Goal: Transaction & Acquisition: Obtain resource

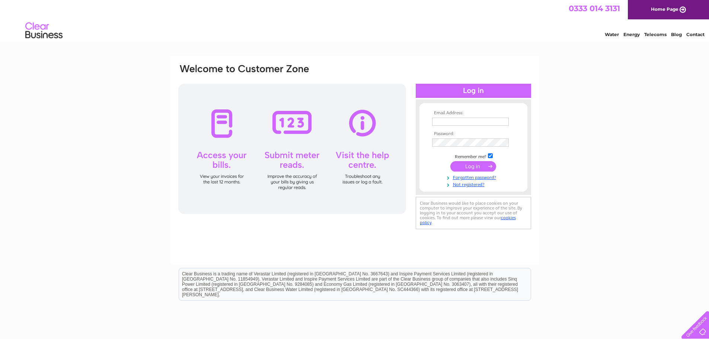
click at [435, 116] on td at bounding box center [473, 122] width 86 height 12
drag, startPoint x: 441, startPoint y: 121, endPoint x: 445, endPoint y: 120, distance: 5.2
click at [441, 121] on input "text" at bounding box center [470, 122] width 77 height 8
type input "arvinder898@yahoo.com"
click at [451, 162] on input "submit" at bounding box center [474, 167] width 46 height 10
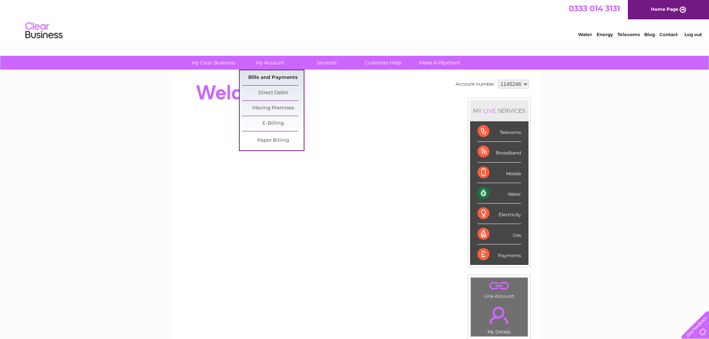
click at [258, 75] on link "Bills and Payments" at bounding box center [272, 77] width 61 height 15
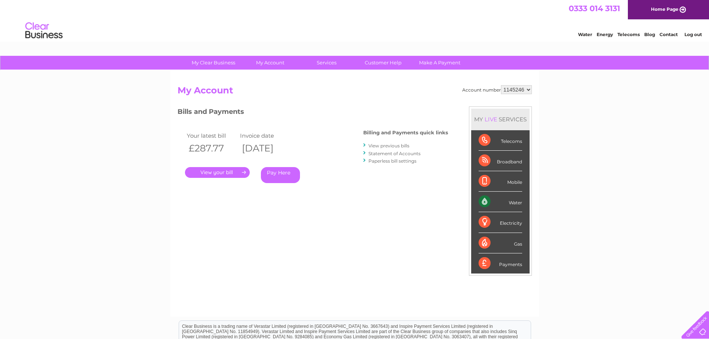
click at [205, 171] on link "." at bounding box center [217, 172] width 65 height 11
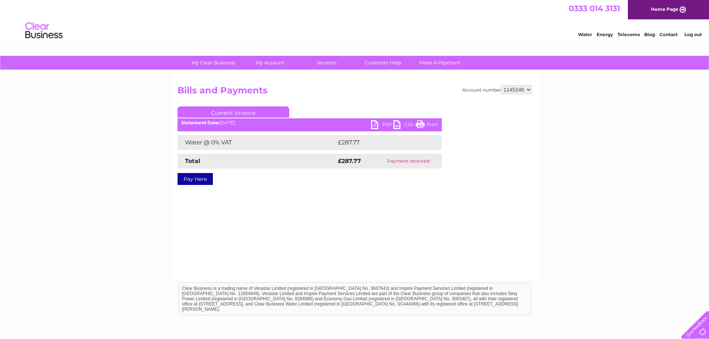
click at [384, 124] on link "PDF" at bounding box center [382, 125] width 22 height 11
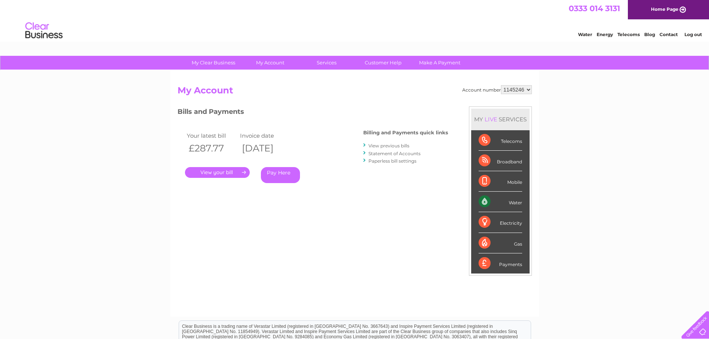
click at [213, 172] on link "." at bounding box center [217, 172] width 65 height 11
click at [392, 146] on link "View previous bills" at bounding box center [389, 146] width 41 height 6
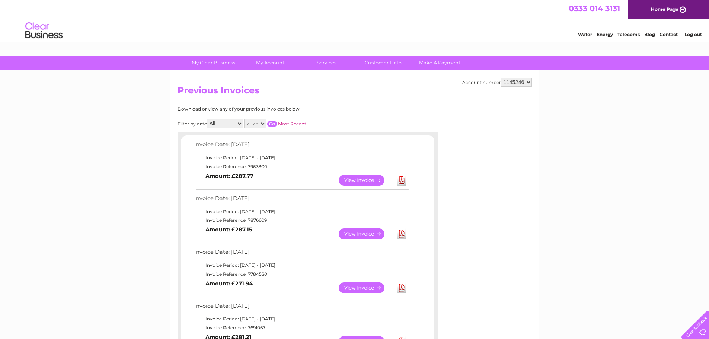
click at [365, 235] on link "View" at bounding box center [366, 234] width 55 height 11
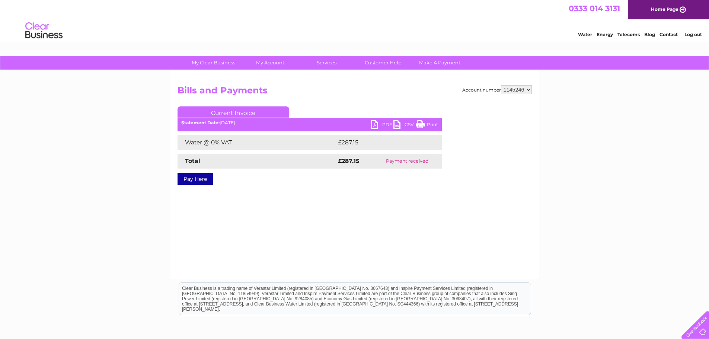
click at [372, 124] on link "PDF" at bounding box center [382, 125] width 22 height 11
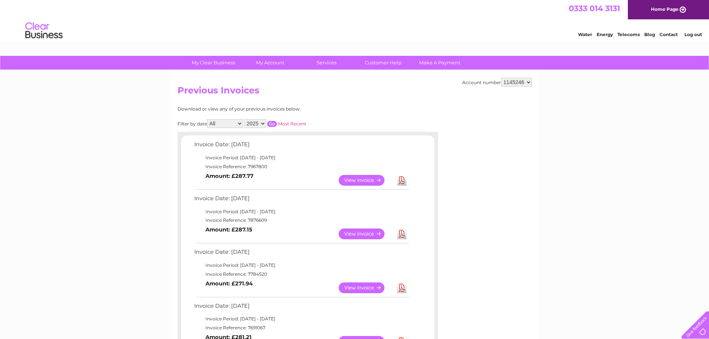
click at [377, 290] on link "View" at bounding box center [366, 288] width 55 height 11
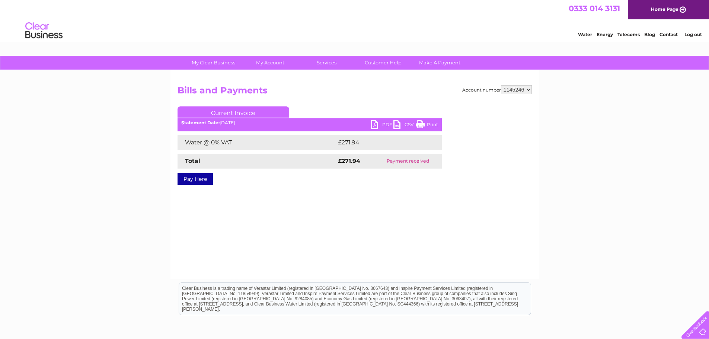
click at [388, 126] on link "PDF" at bounding box center [382, 125] width 22 height 11
